Goal: Find specific page/section: Find specific page/section

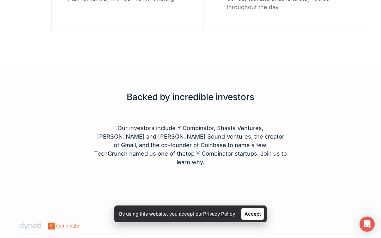
scroll to position [972, 0]
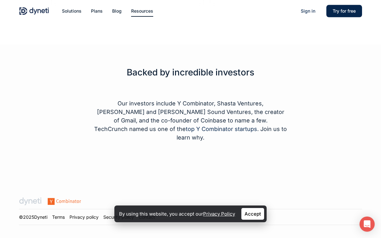
click at [257, 210] on link "Accept" at bounding box center [253, 214] width 23 height 12
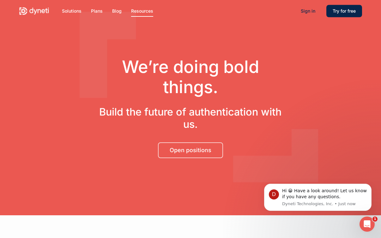
scroll to position [0, 0]
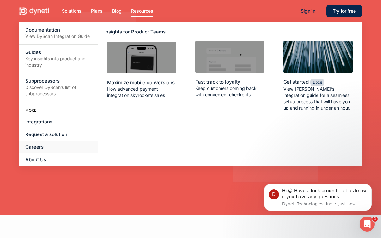
click at [43, 146] on link "Careers" at bounding box center [58, 147] width 79 height 13
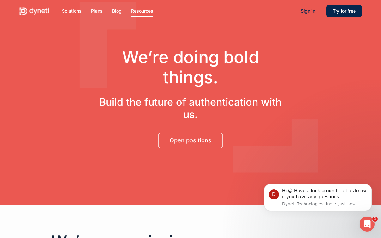
scroll to position [11, 0]
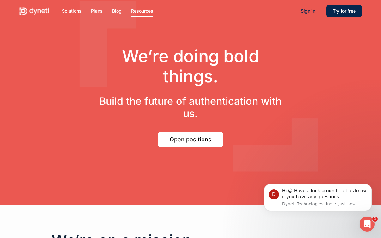
click at [193, 143] on link "Open positions" at bounding box center [190, 140] width 65 height 16
